Goal: Transaction & Acquisition: Purchase product/service

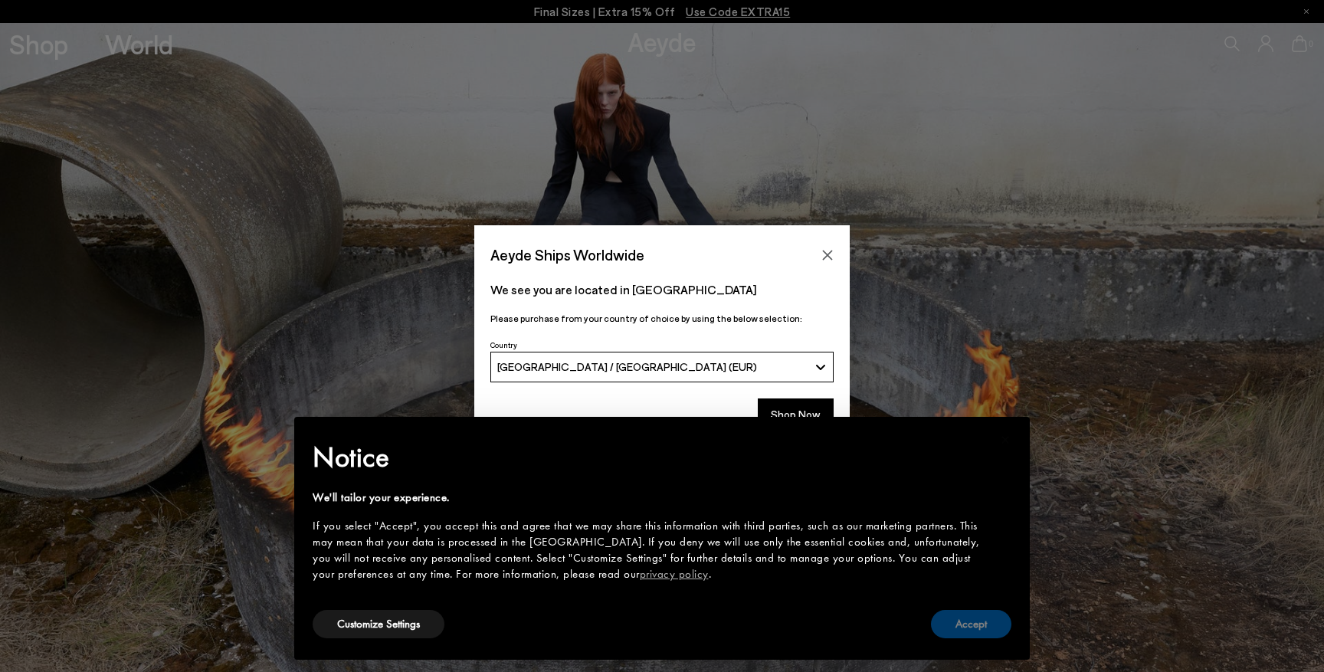
click at [962, 623] on button "Accept" at bounding box center [971, 624] width 80 height 28
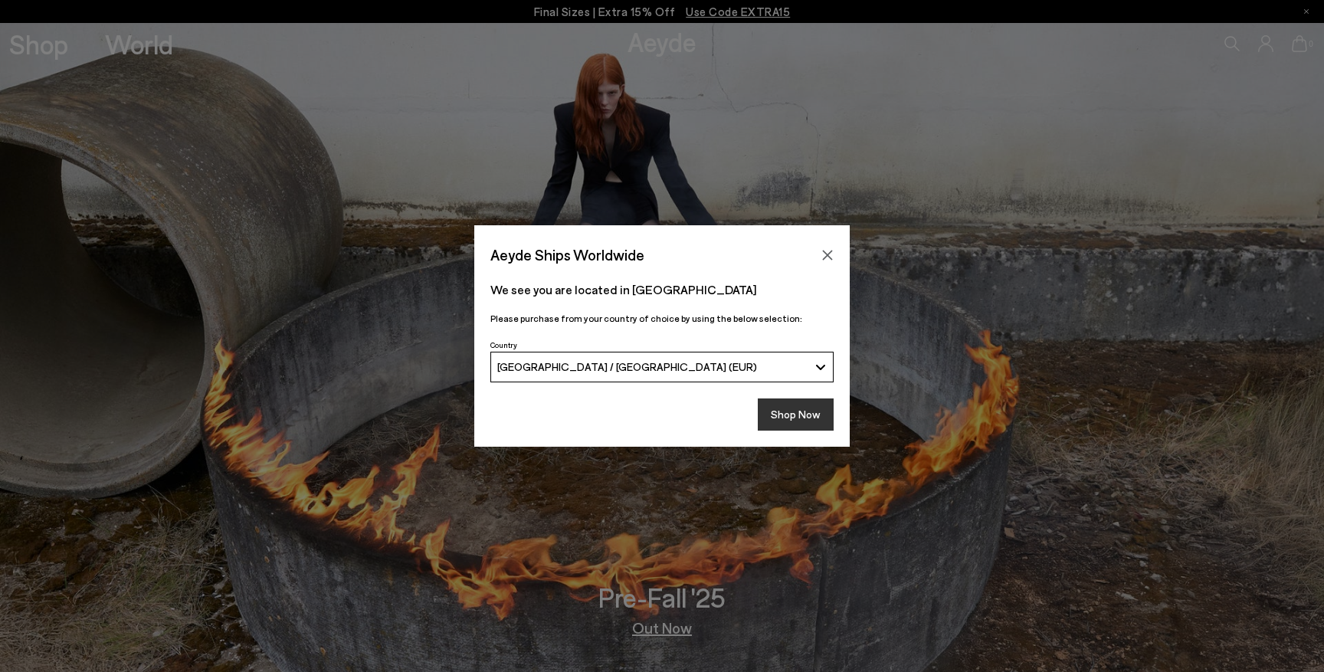
click at [800, 423] on button "Shop Now" at bounding box center [796, 415] width 76 height 32
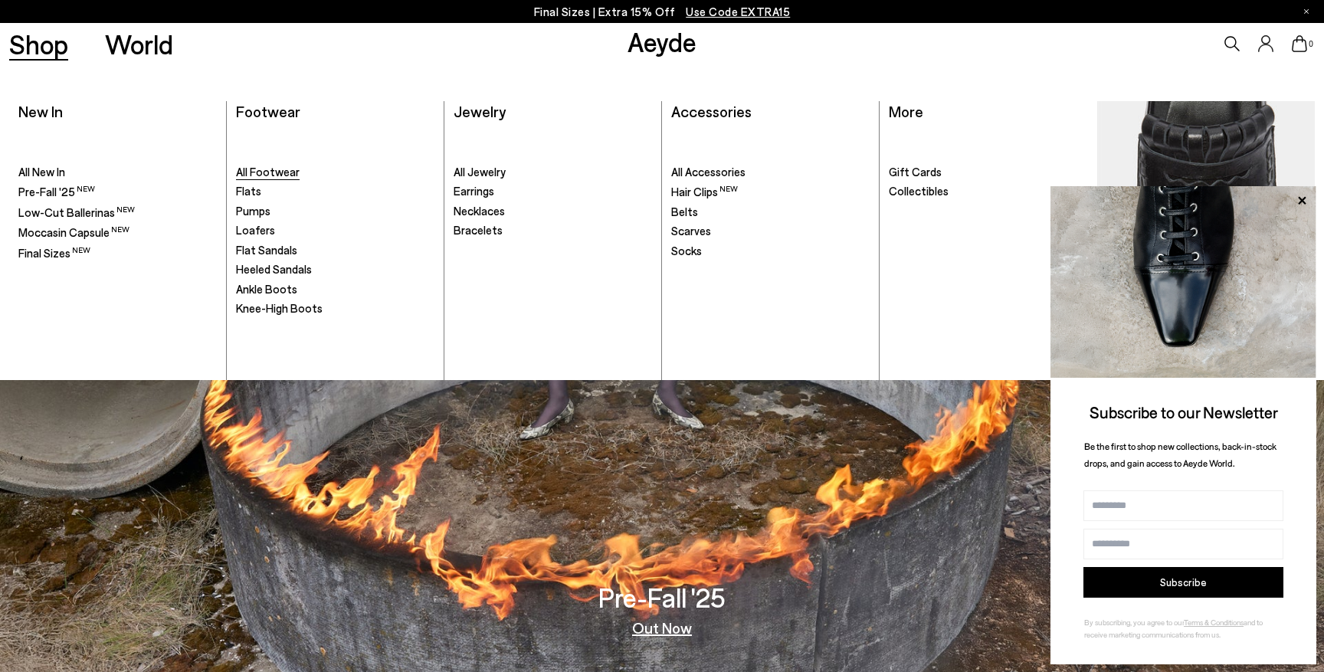
click at [258, 169] on span "All Footwear" at bounding box center [268, 172] width 64 height 14
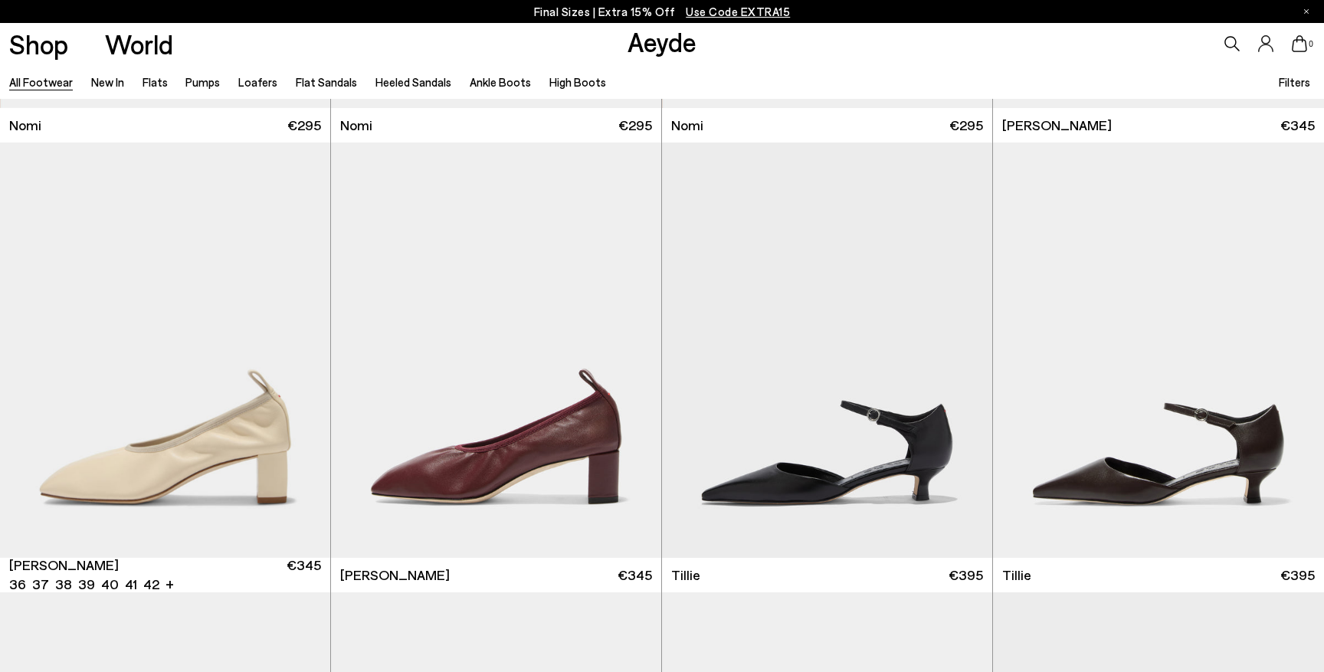
scroll to position [4535, 0]
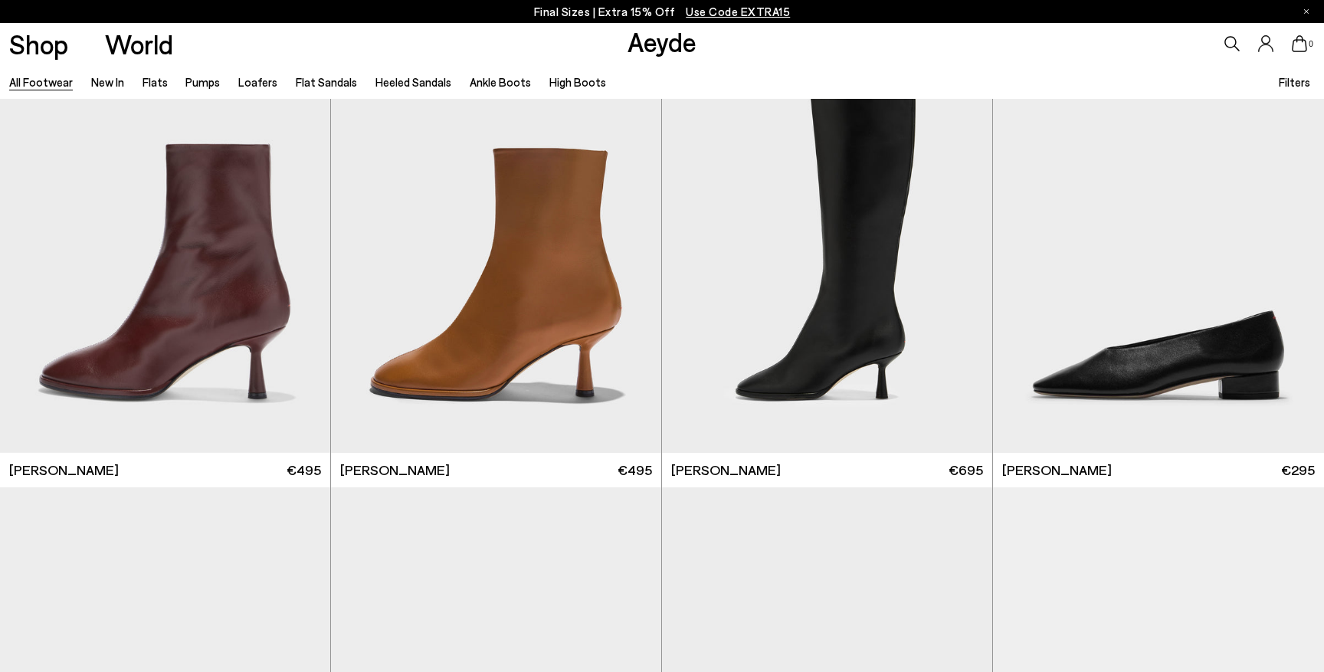
scroll to position [10038, 0]
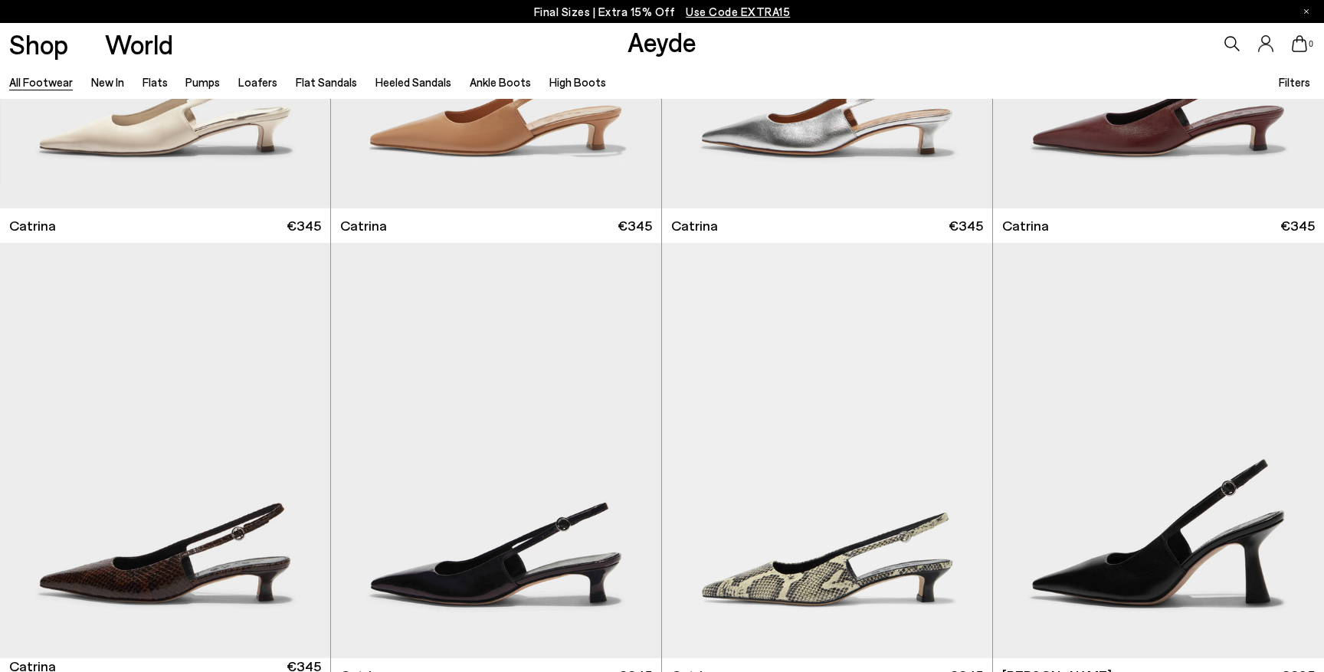
scroll to position [12052, 0]
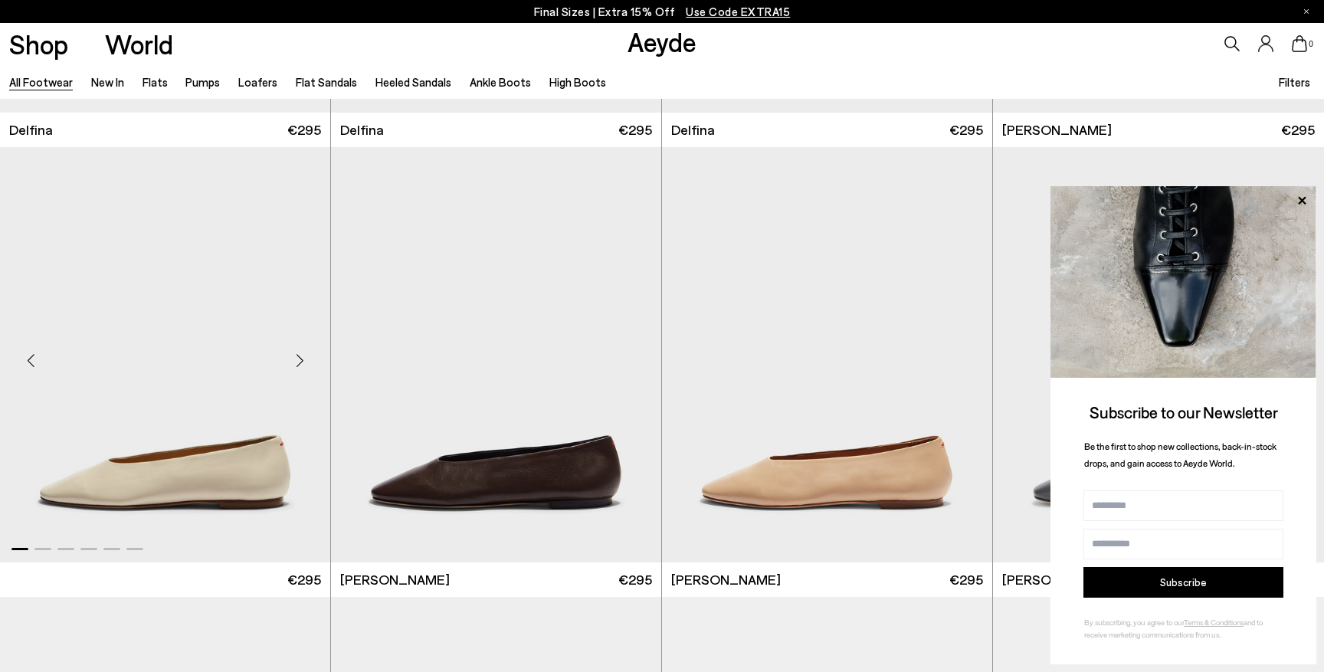
scroll to position [16876, 0]
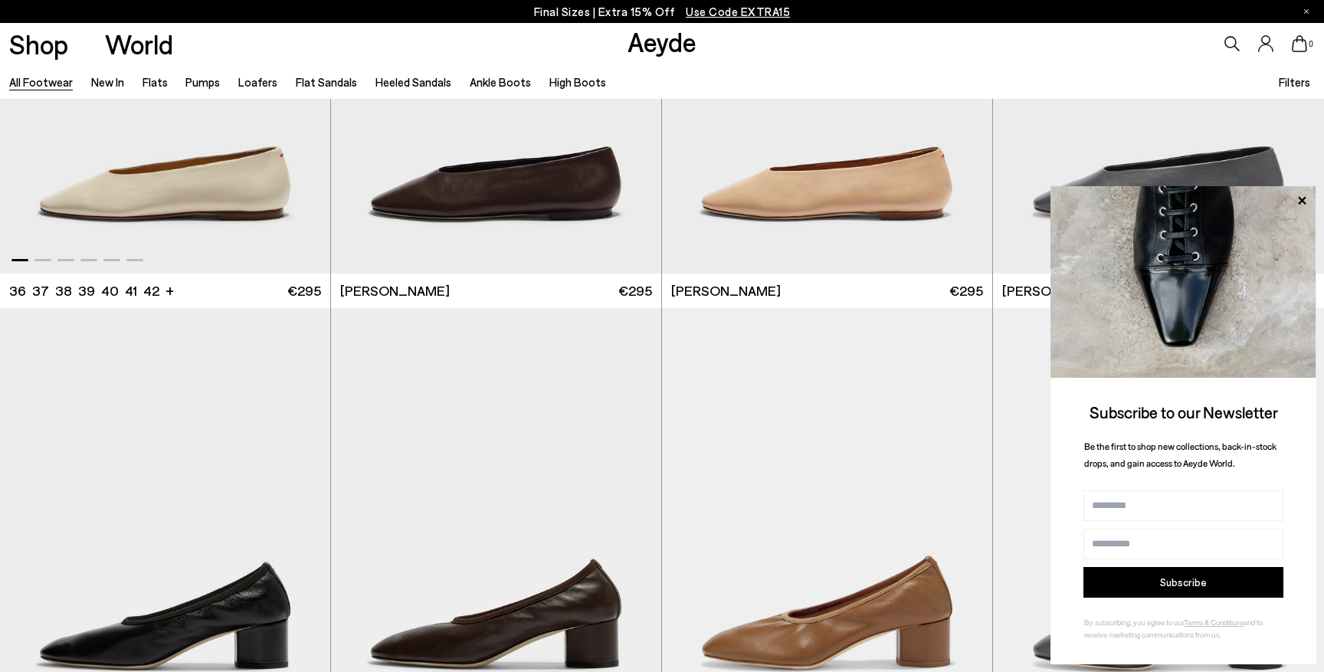
click at [192, 177] on img "1 / 6" at bounding box center [165, 65] width 330 height 415
